Goal: Task Accomplishment & Management: Manage account settings

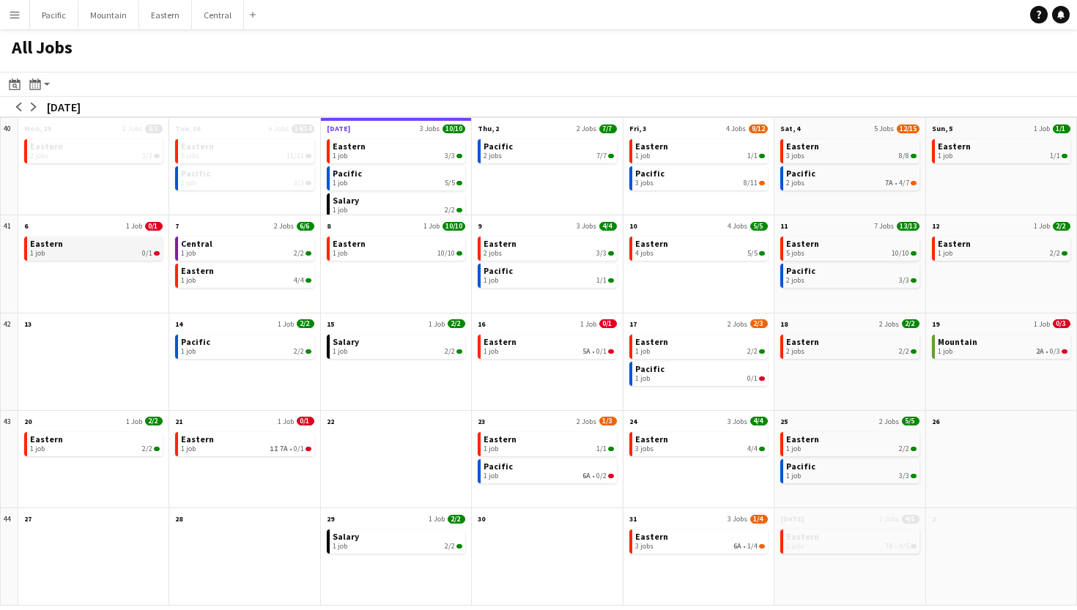
click at [81, 252] on div "1 job 0/1" at bounding box center [95, 253] width 130 height 9
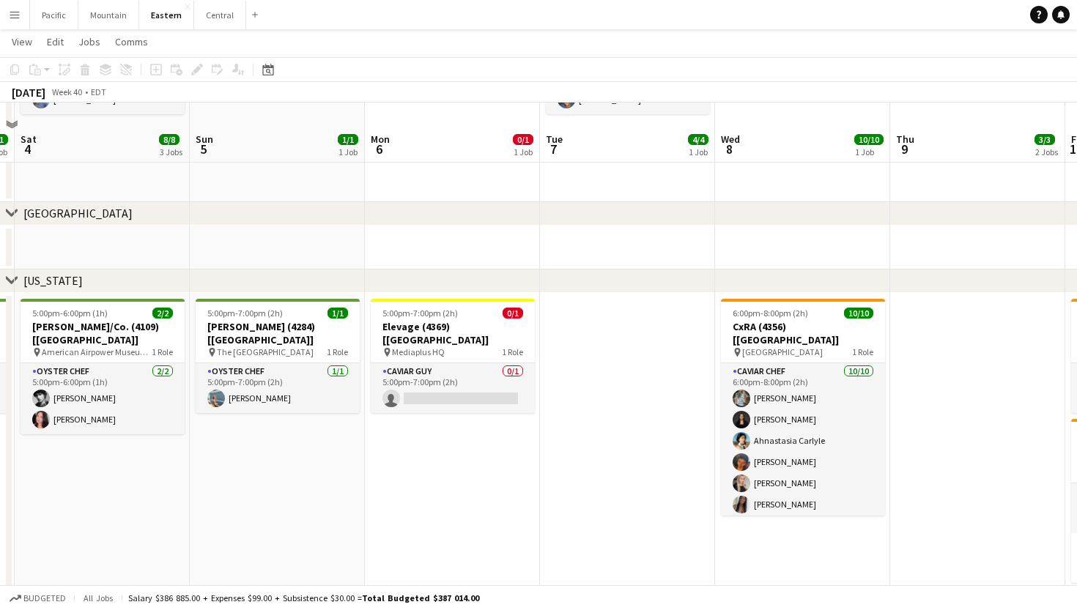
scroll to position [733, 0]
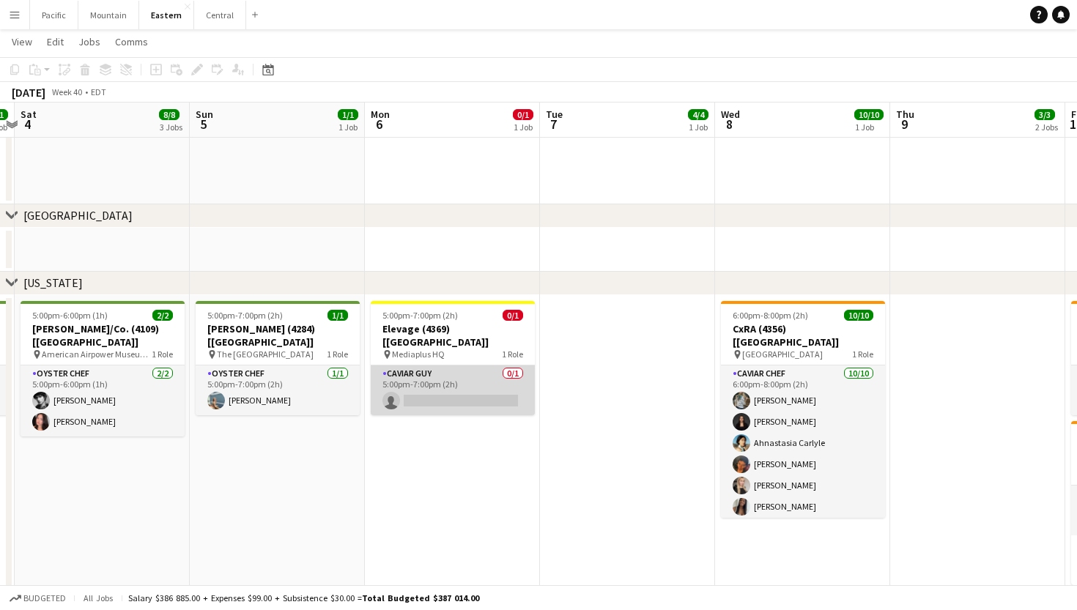
click at [474, 372] on app-card-role "Caviar Guy 0/1 5:00pm-7:00pm (2h) single-neutral-actions" at bounding box center [453, 391] width 164 height 50
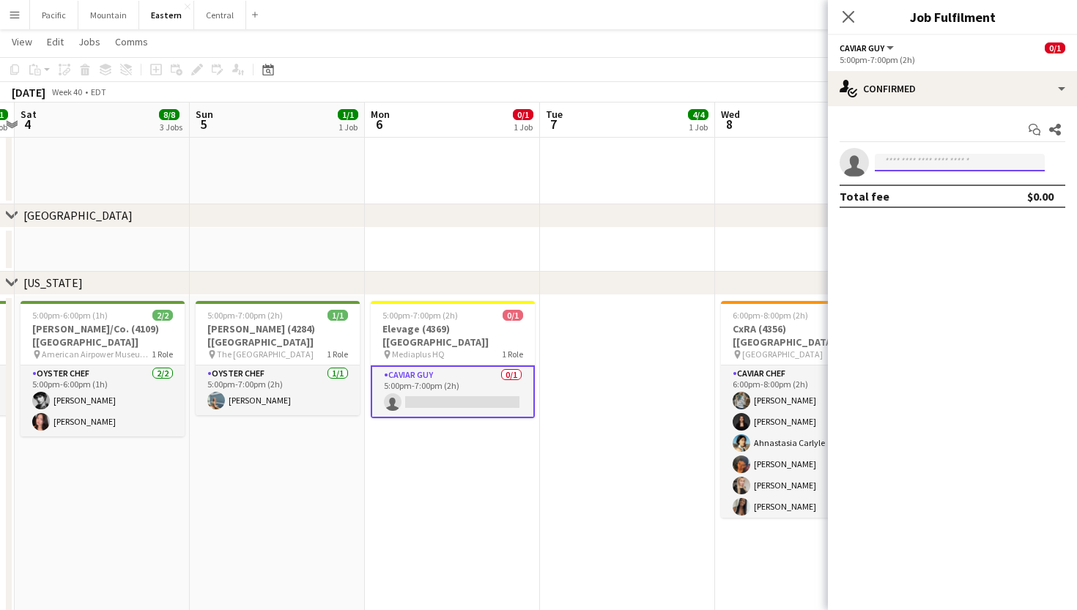
click at [930, 164] on input at bounding box center [960, 163] width 170 height 18
type input "******"
click at [966, 199] on span "palanidemario@gmail.com" at bounding box center [959, 196] width 147 height 12
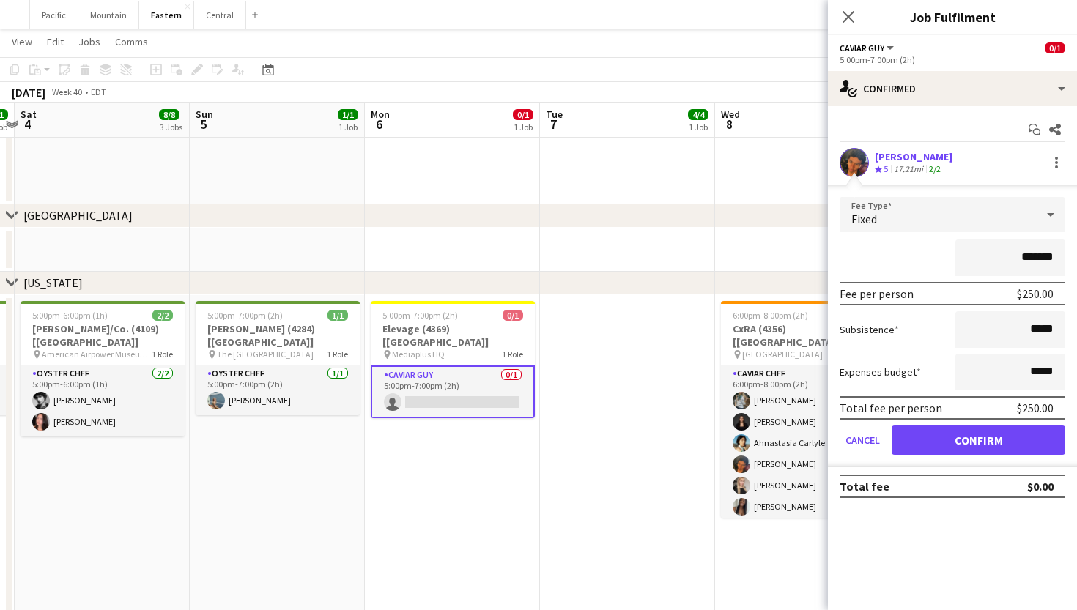
click at [981, 440] on button "Confirm" at bounding box center [979, 440] width 174 height 29
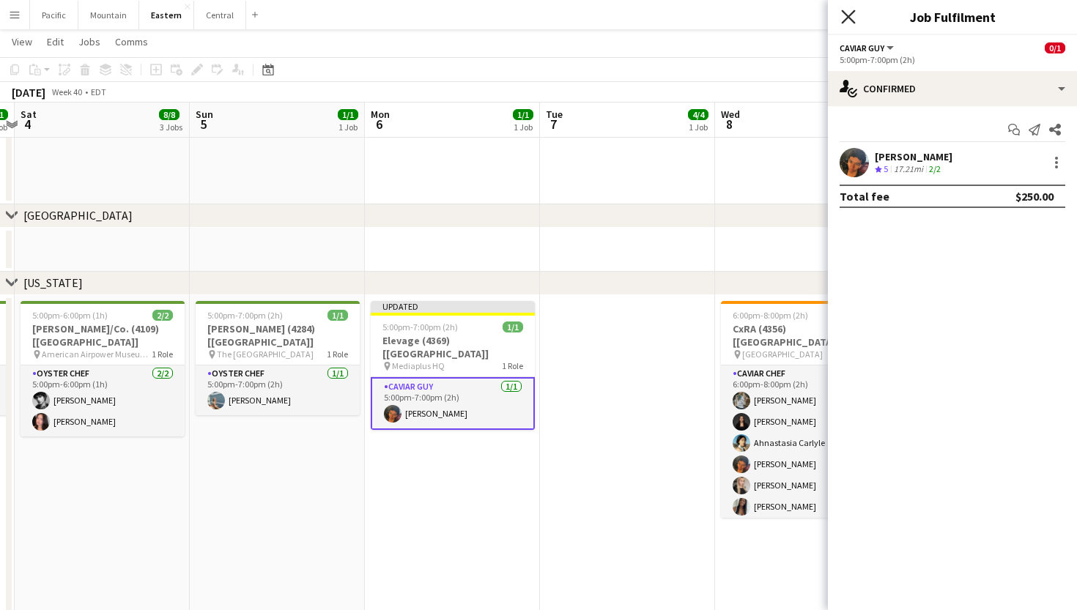
click at [845, 17] on icon "Close pop-in" at bounding box center [848, 17] width 14 height 14
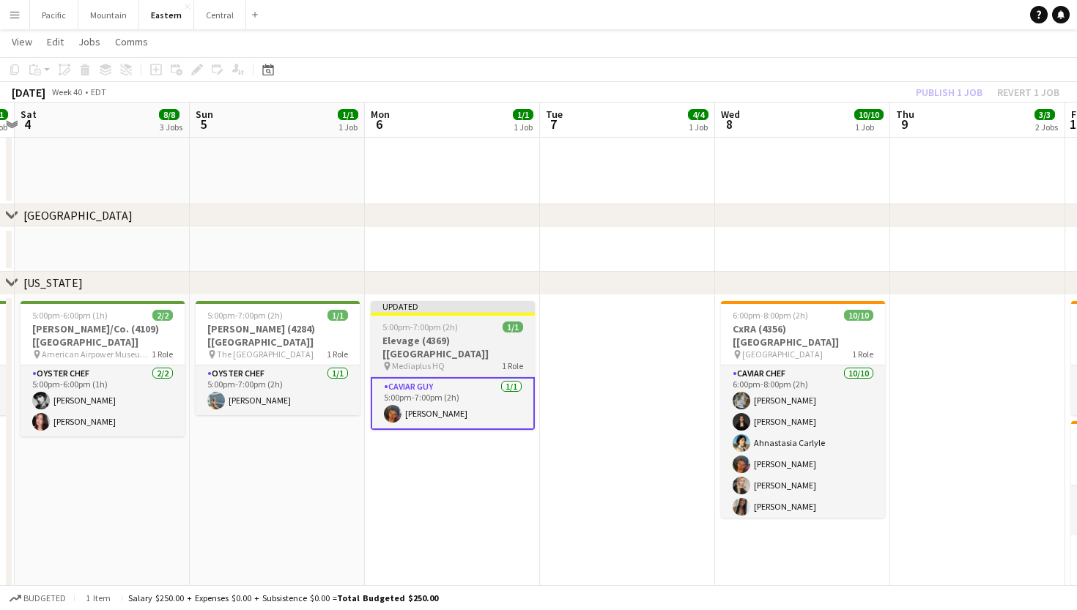
click at [431, 347] on h3 "Elevage (4369) [NYC]" at bounding box center [453, 347] width 164 height 26
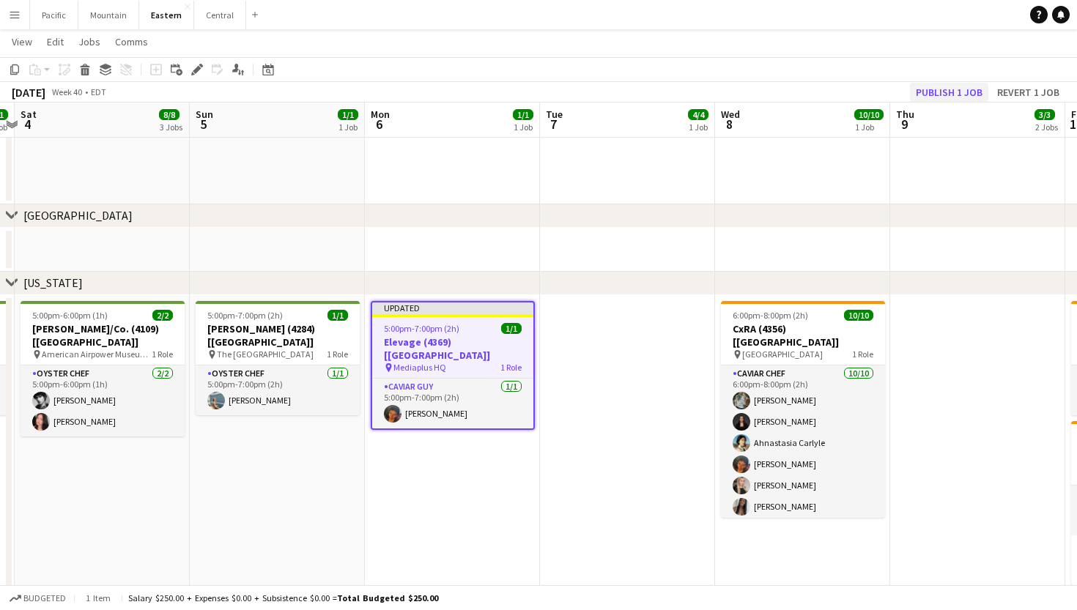
click at [969, 93] on button "Publish 1 job" at bounding box center [949, 92] width 78 height 19
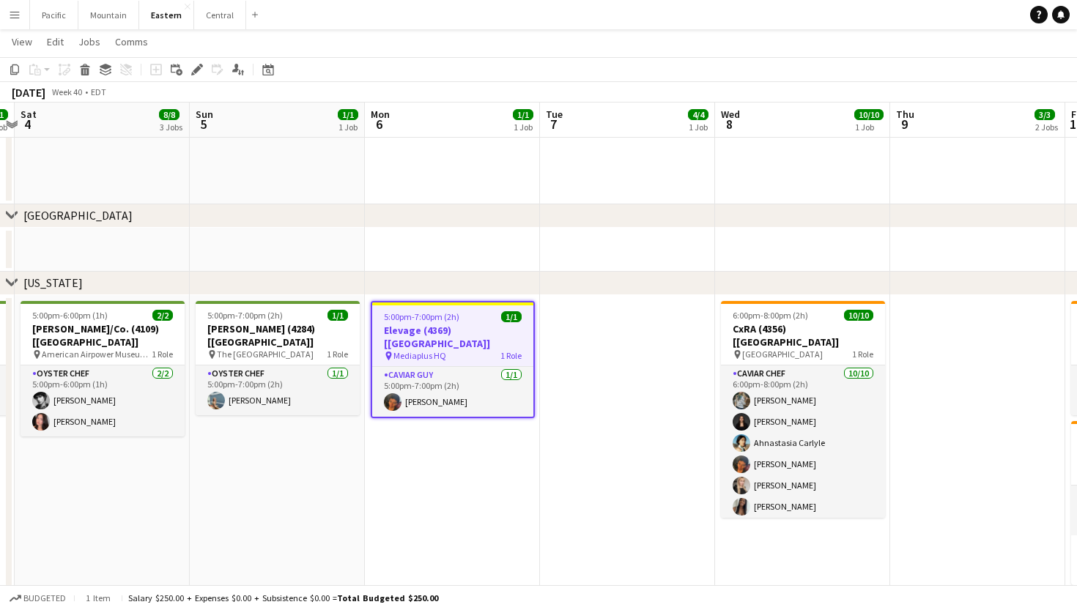
click at [514, 322] on span "1/1" at bounding box center [511, 316] width 21 height 11
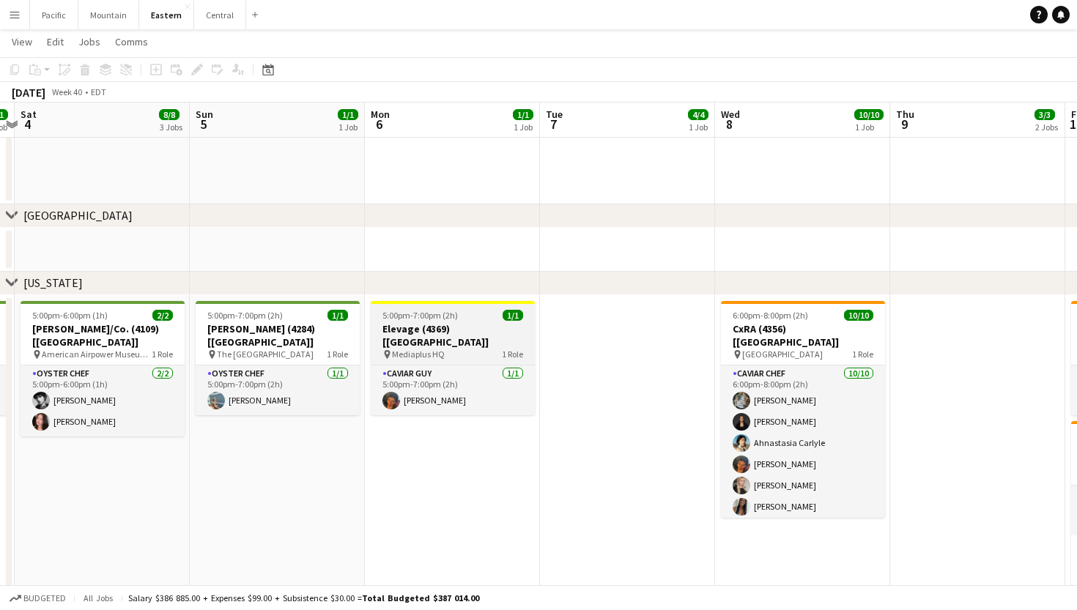
click at [514, 322] on h3 "Elevage (4369) [NYC]" at bounding box center [453, 335] width 164 height 26
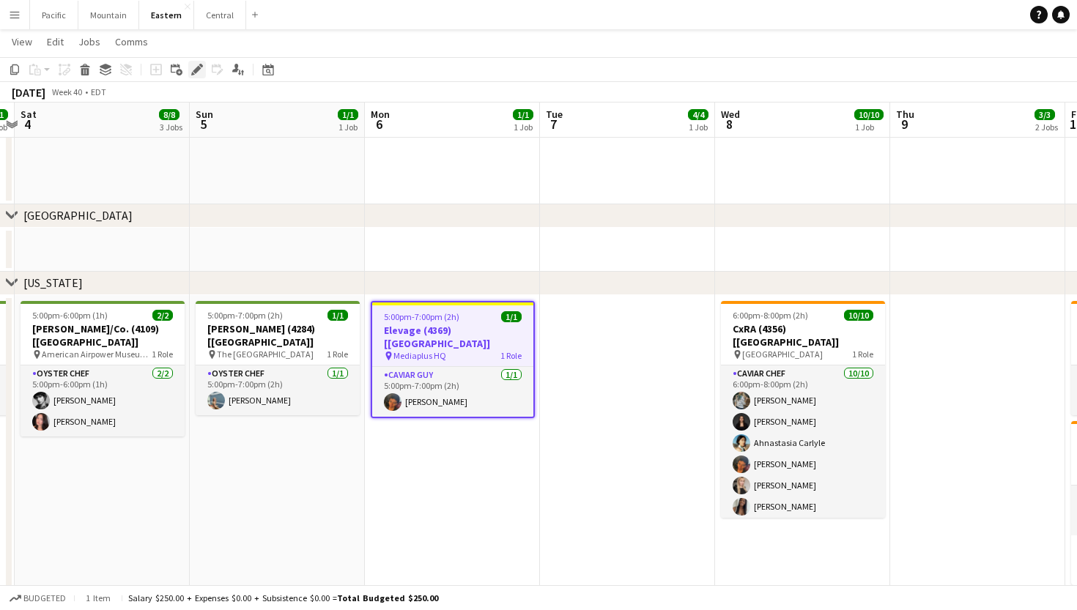
click at [191, 67] on div "Edit" at bounding box center [197, 70] width 18 height 18
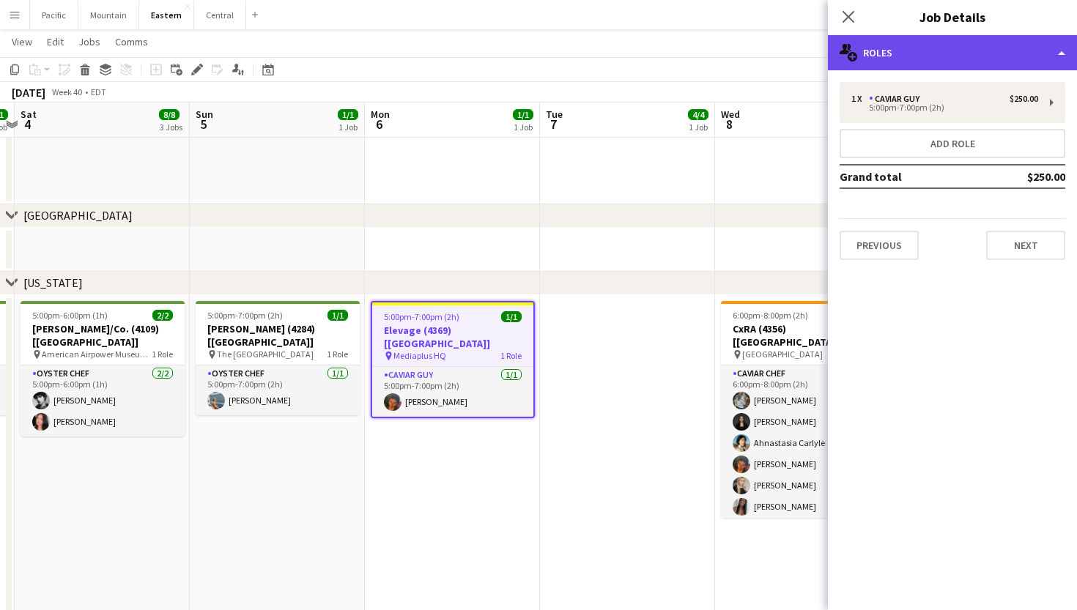
click at [950, 64] on div "multiple-users-add Roles" at bounding box center [952, 52] width 249 height 35
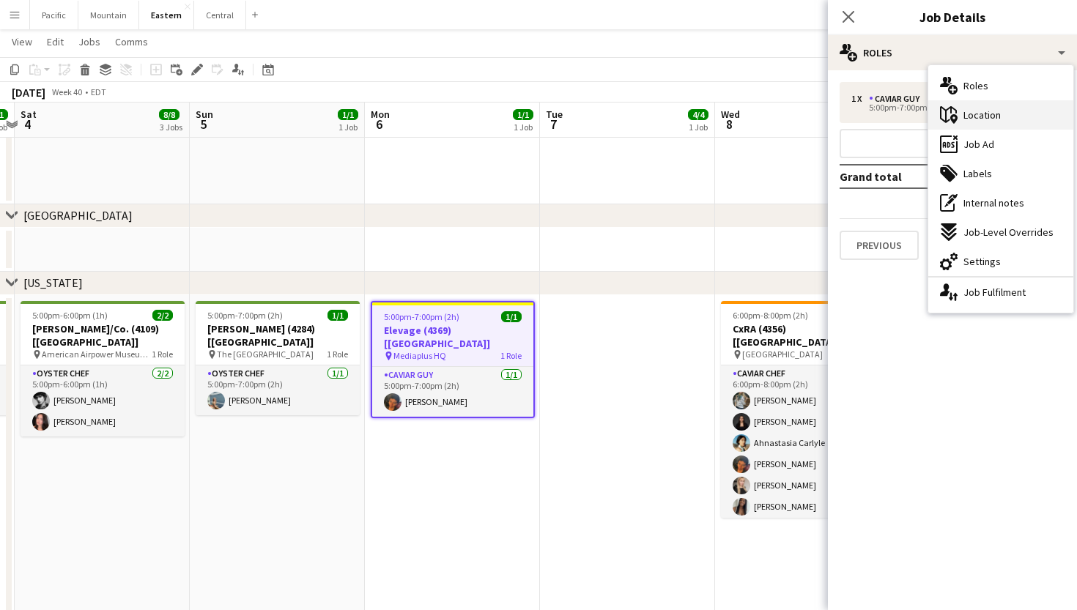
click at [1010, 112] on div "maps-pin-1 Location" at bounding box center [1000, 114] width 145 height 29
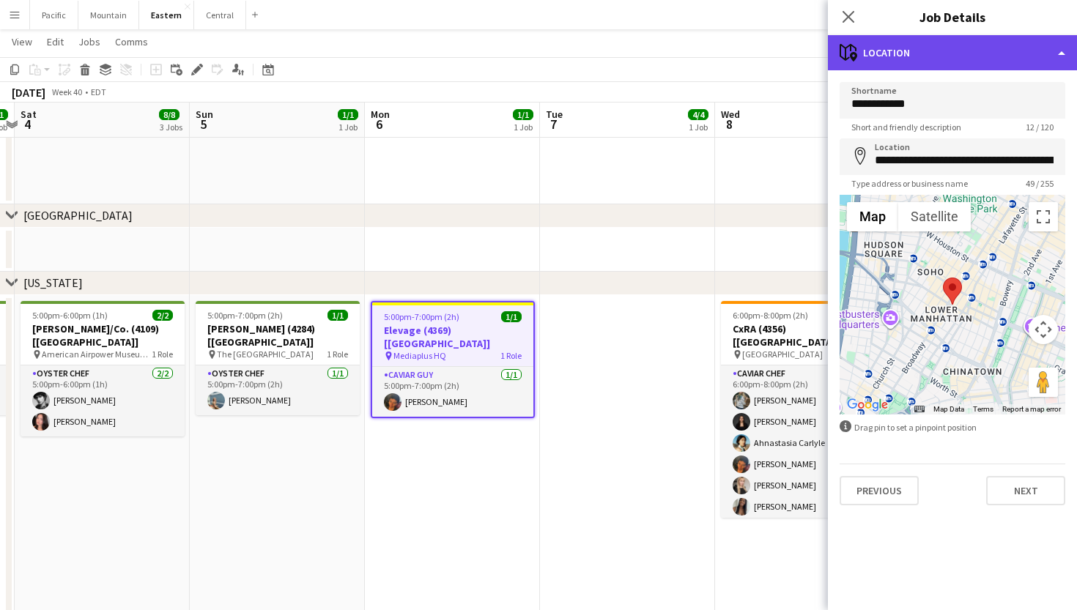
click at [929, 53] on div "maps-pin-1 Location" at bounding box center [952, 52] width 249 height 35
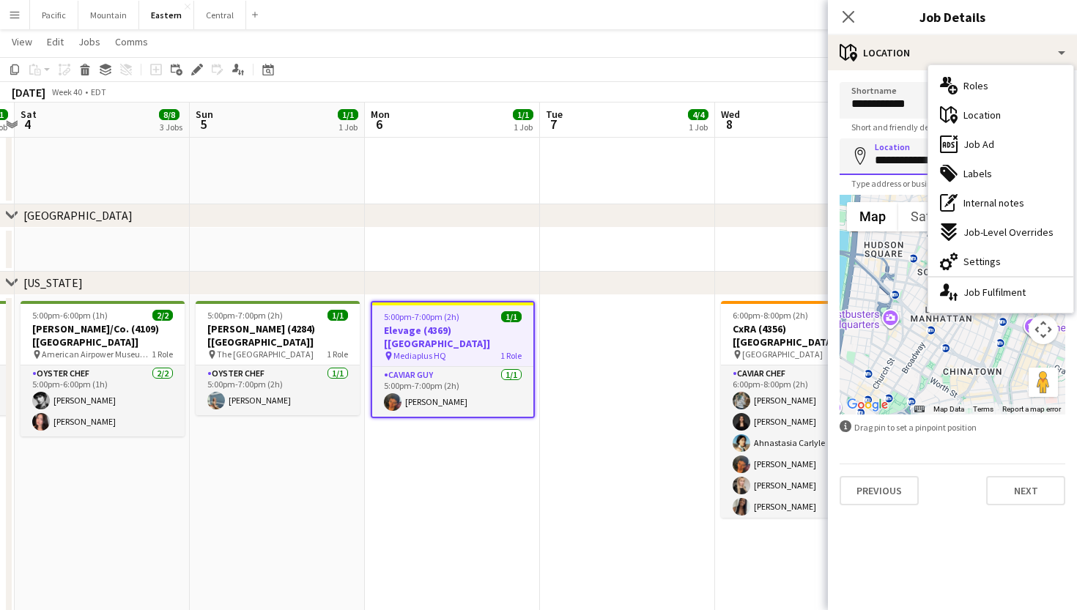
click at [908, 169] on input "**********" at bounding box center [953, 156] width 226 height 37
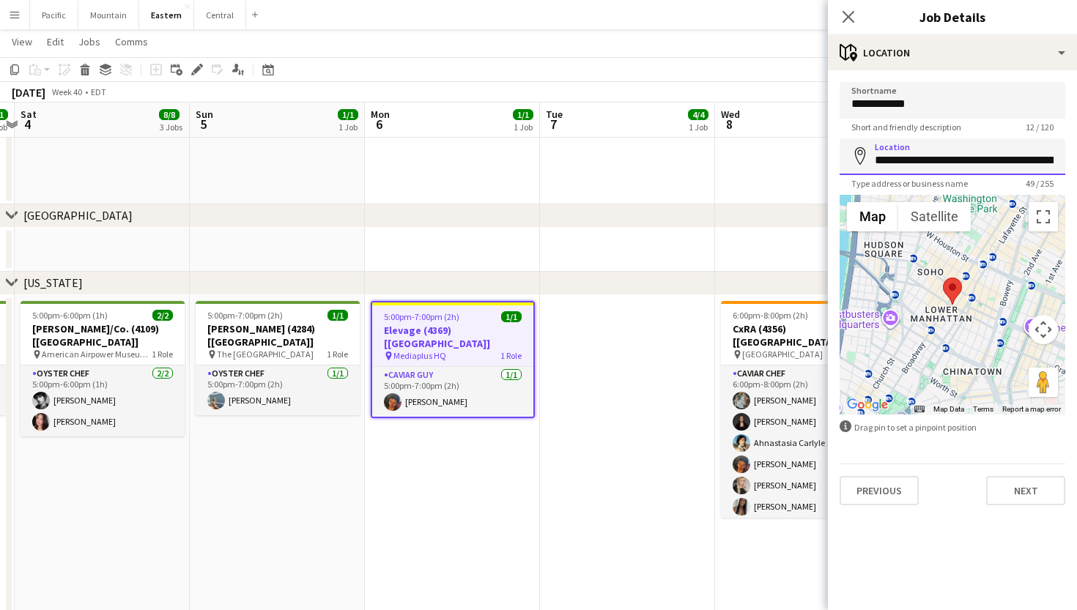
click at [908, 169] on input "**********" at bounding box center [953, 156] width 226 height 37
click at [842, 12] on icon "Close pop-in" at bounding box center [848, 17] width 14 height 14
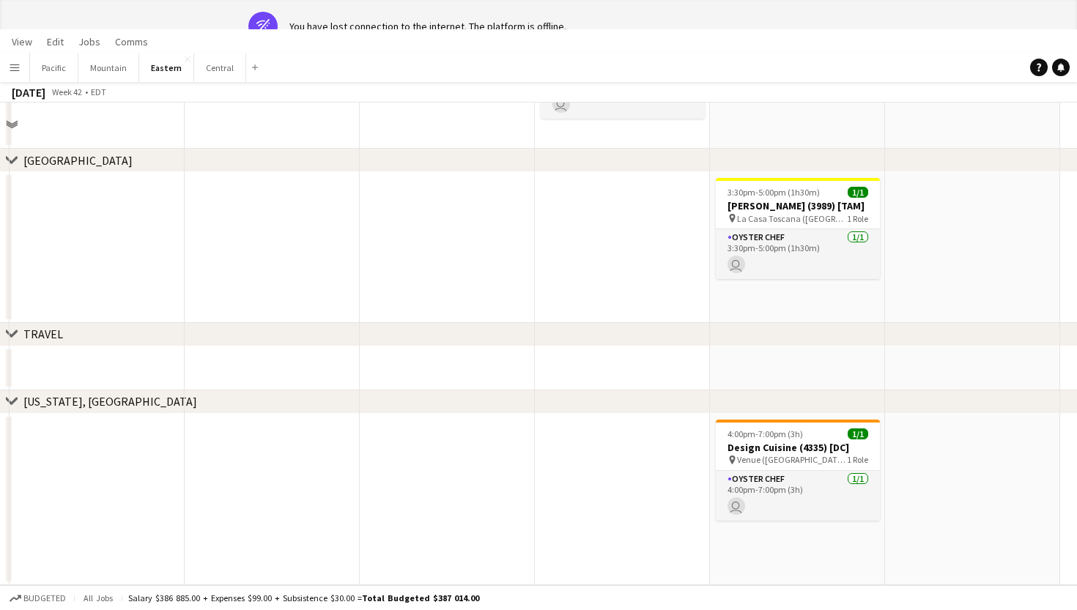
scroll to position [95, 0]
